Goal: Navigation & Orientation: Find specific page/section

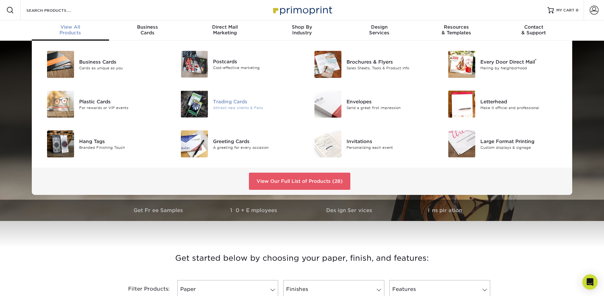
click at [235, 101] on div "Trading Cards" at bounding box center [255, 101] width 84 height 7
click at [356, 64] on div "Brochures & Flyers" at bounding box center [389, 61] width 84 height 7
